Goal: Navigation & Orientation: Find specific page/section

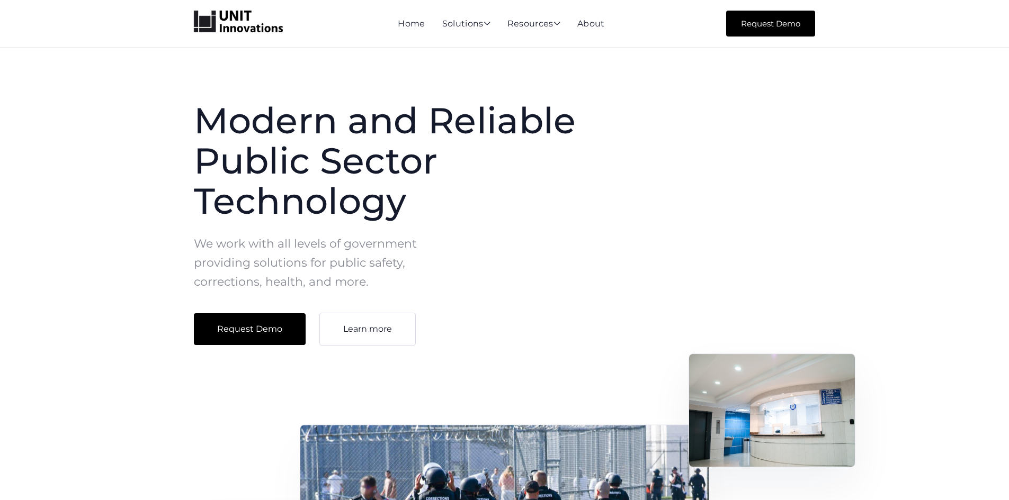
click at [195, 23] on img "home" at bounding box center [238, 22] width 89 height 22
click at [410, 25] on link "Home" at bounding box center [411, 24] width 27 height 10
click at [216, 22] on img "home" at bounding box center [238, 22] width 89 height 22
